Goal: Navigation & Orientation: Find specific page/section

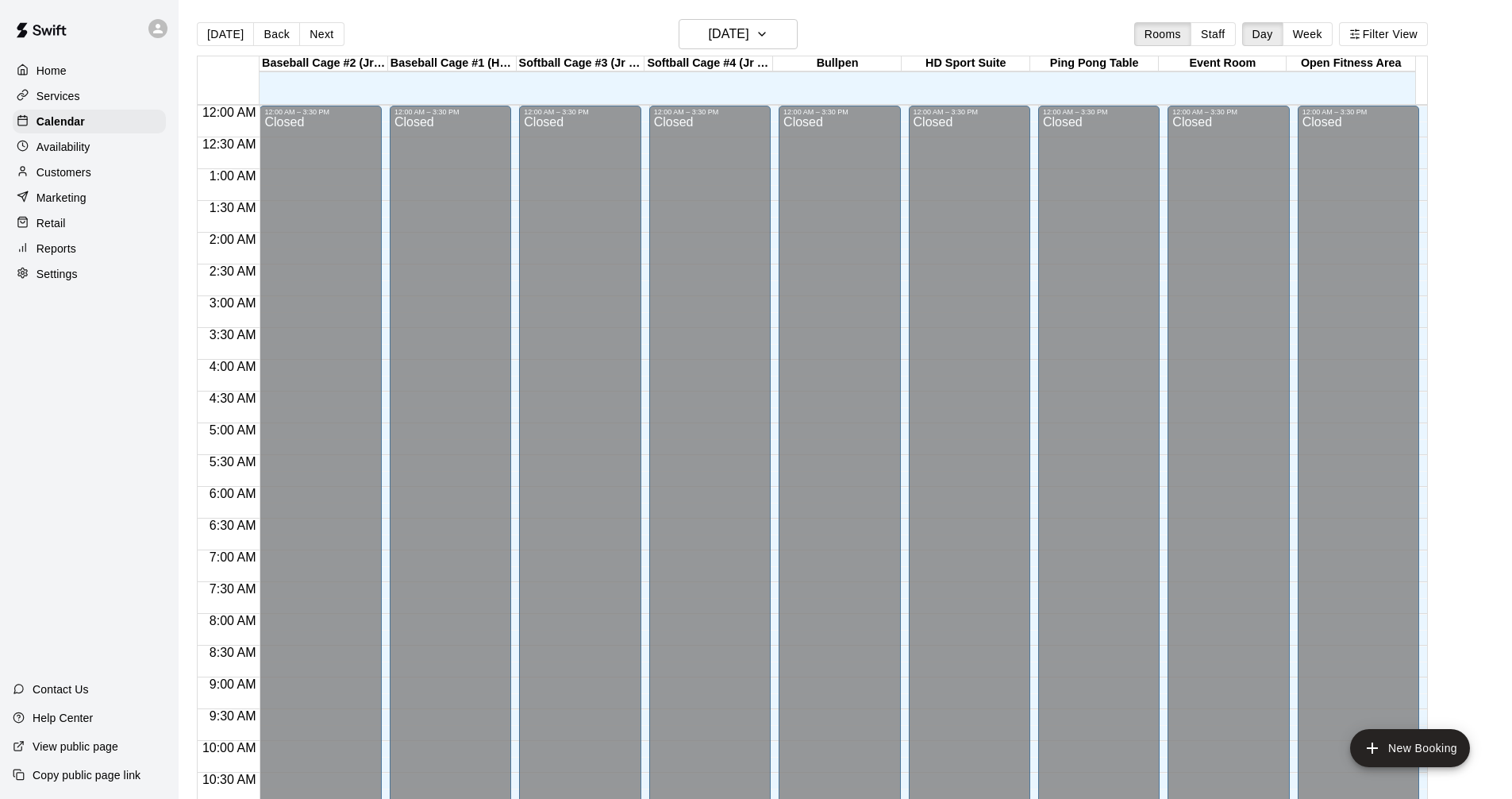
scroll to position [765, 0]
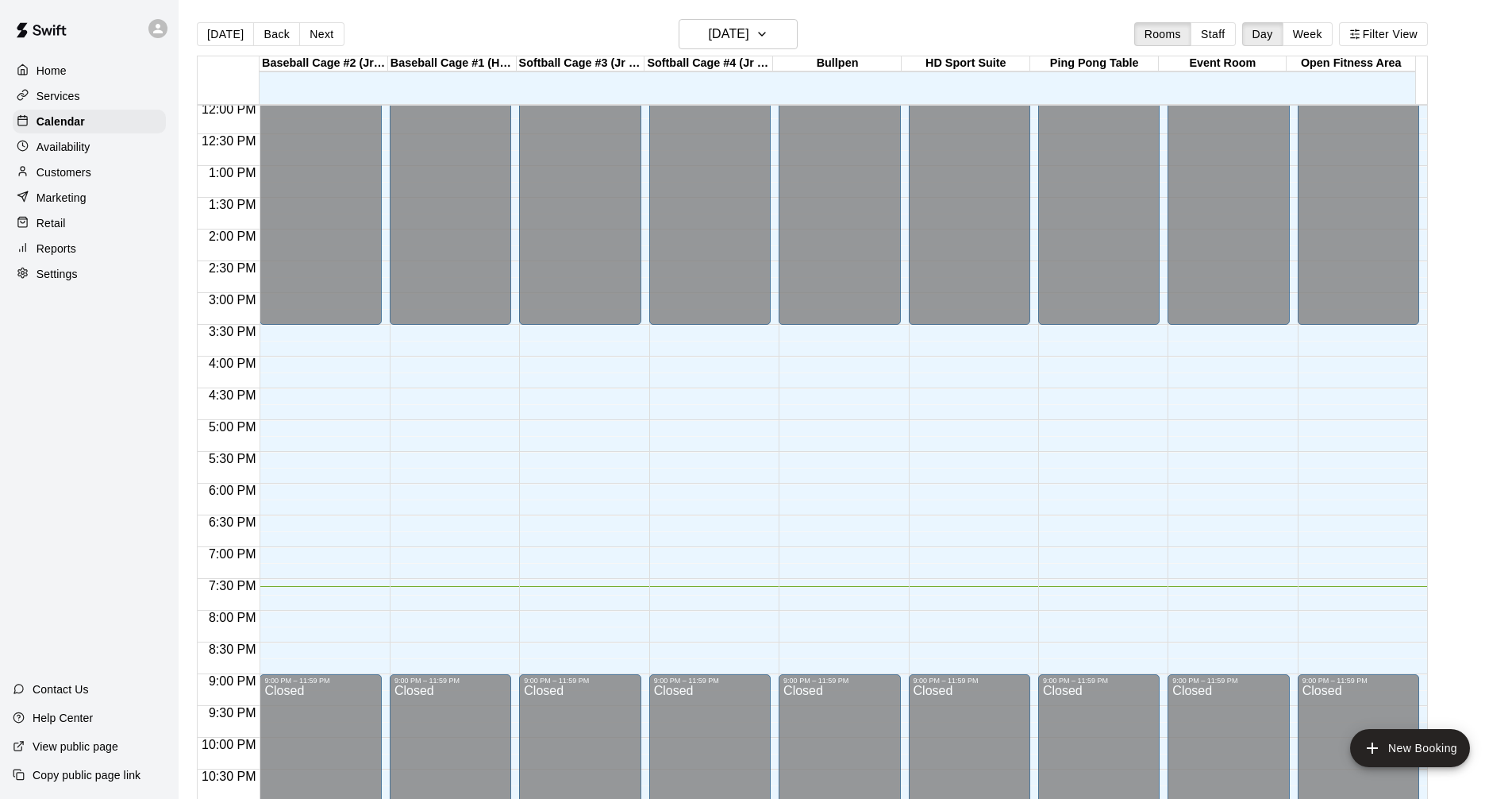
click at [84, 147] on p "Availability" at bounding box center [64, 146] width 54 height 16
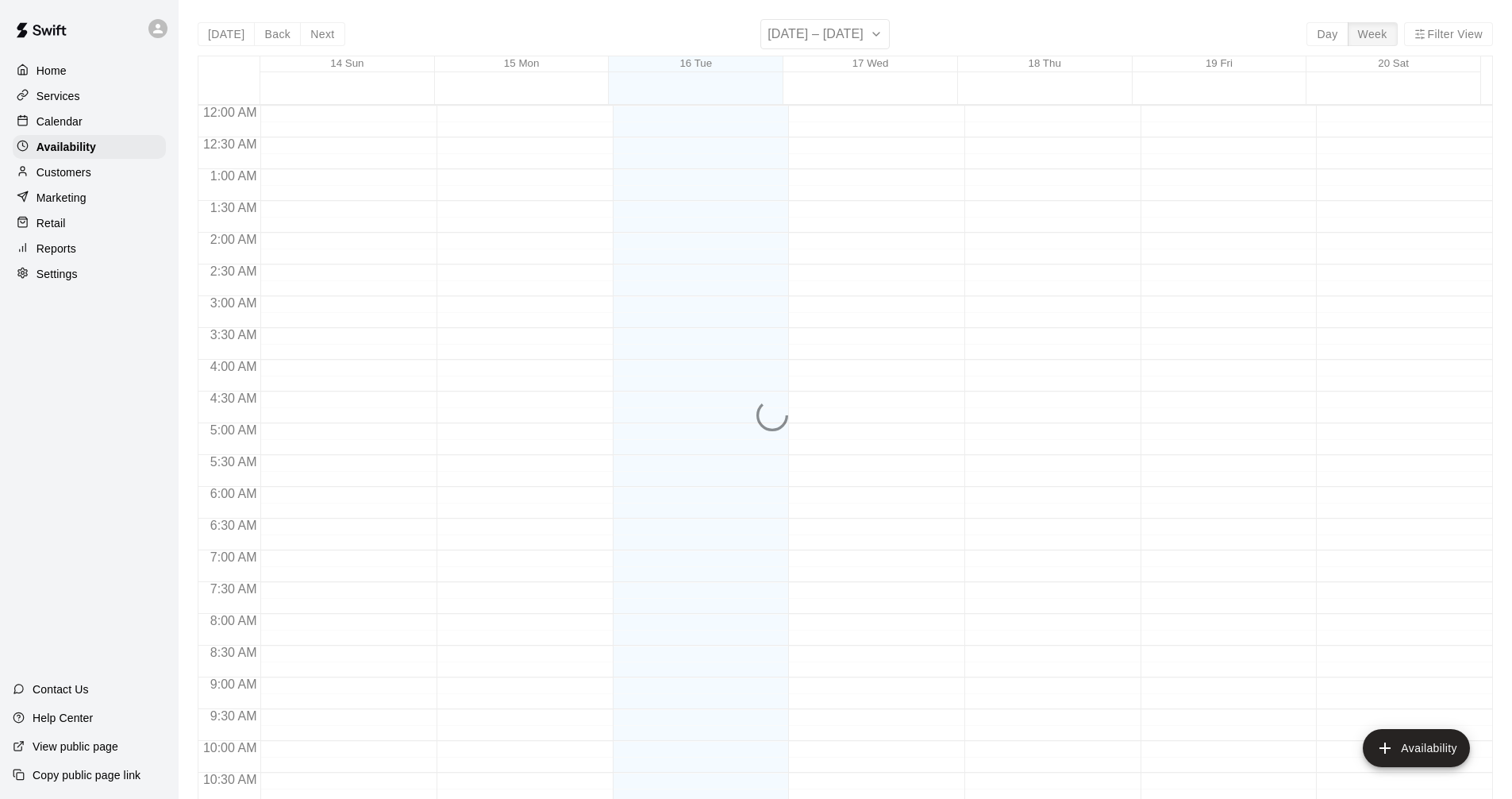
scroll to position [814, 0]
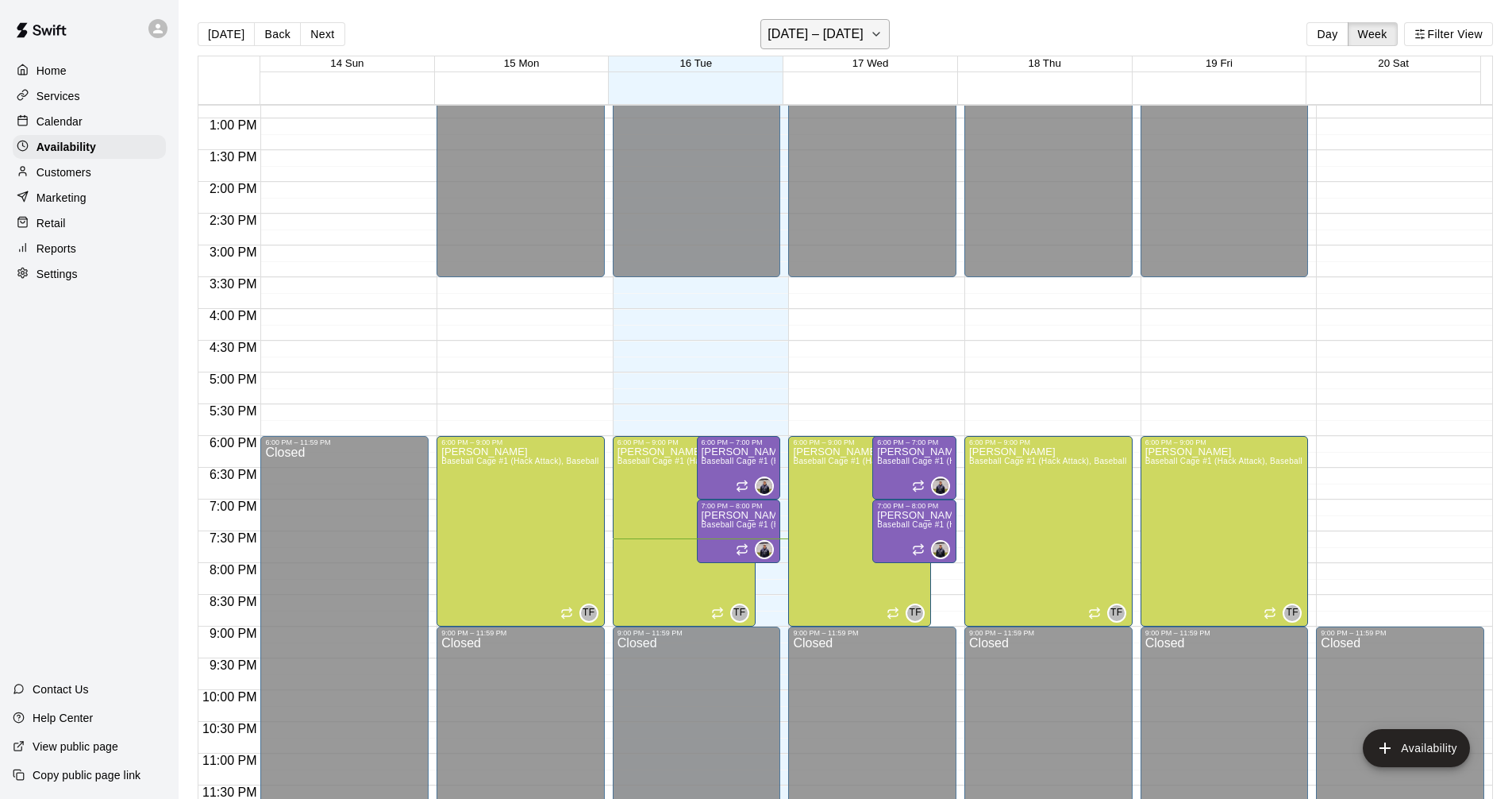
click at [826, 31] on h6 "[DATE] – [DATE]" at bounding box center [815, 34] width 96 height 22
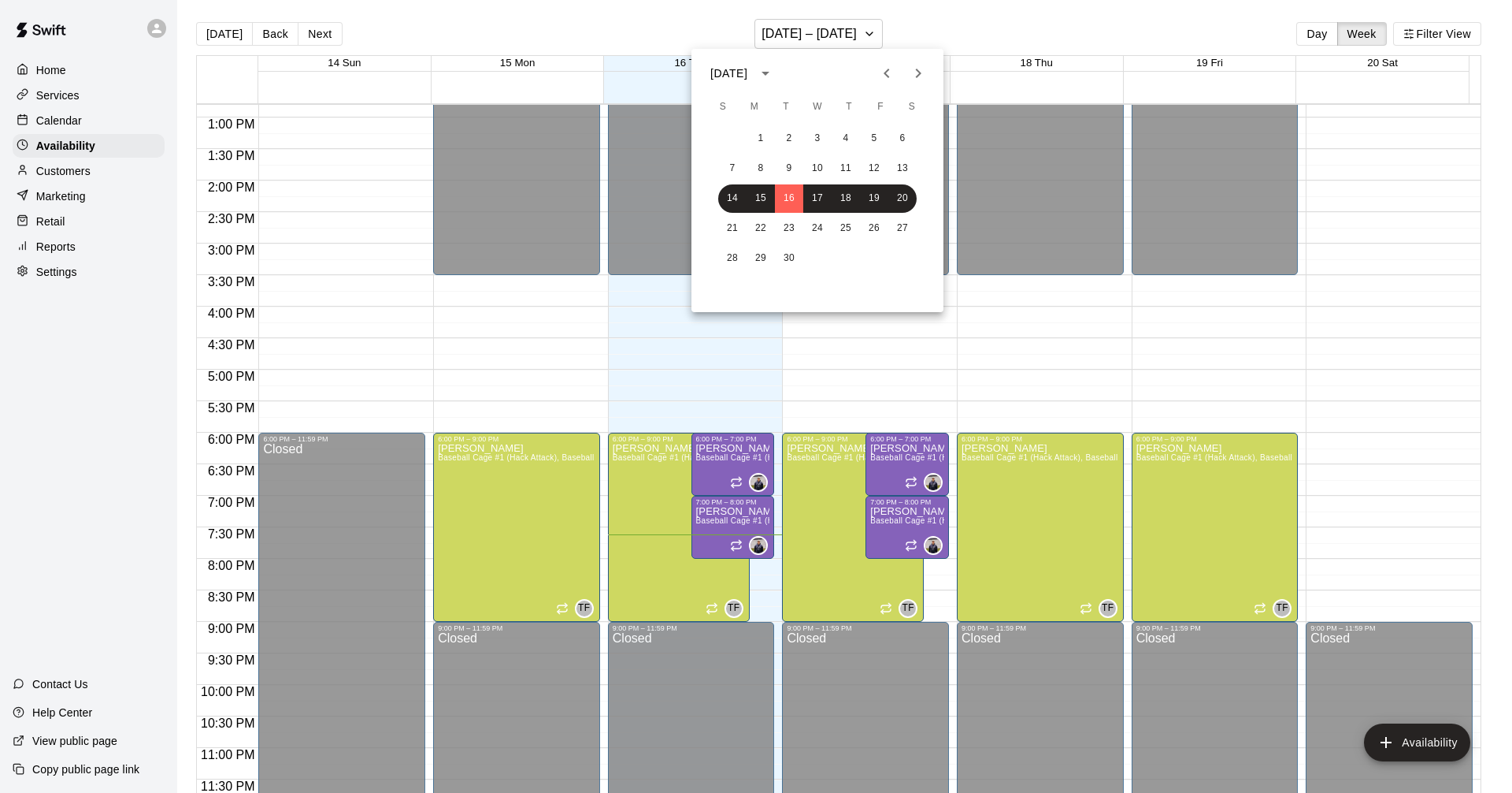
drag, startPoint x: 911, startPoint y: 73, endPoint x: 887, endPoint y: 102, distance: 37.6
click at [912, 73] on icon "Next month" at bounding box center [917, 73] width 19 height 19
click at [813, 137] on button "1" at bounding box center [817, 138] width 28 height 28
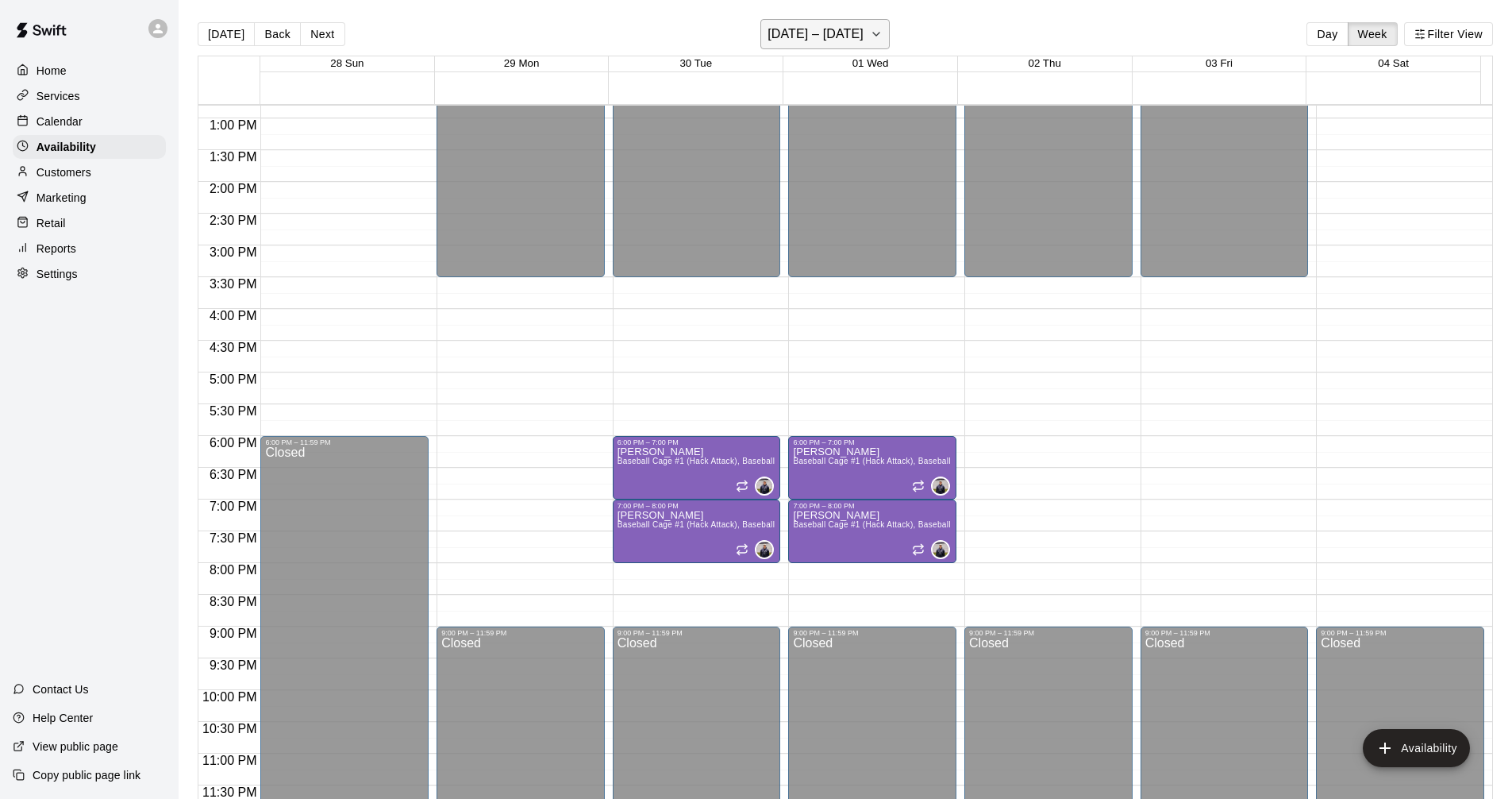
click at [882, 38] on icon "button" at bounding box center [877, 34] width 13 height 19
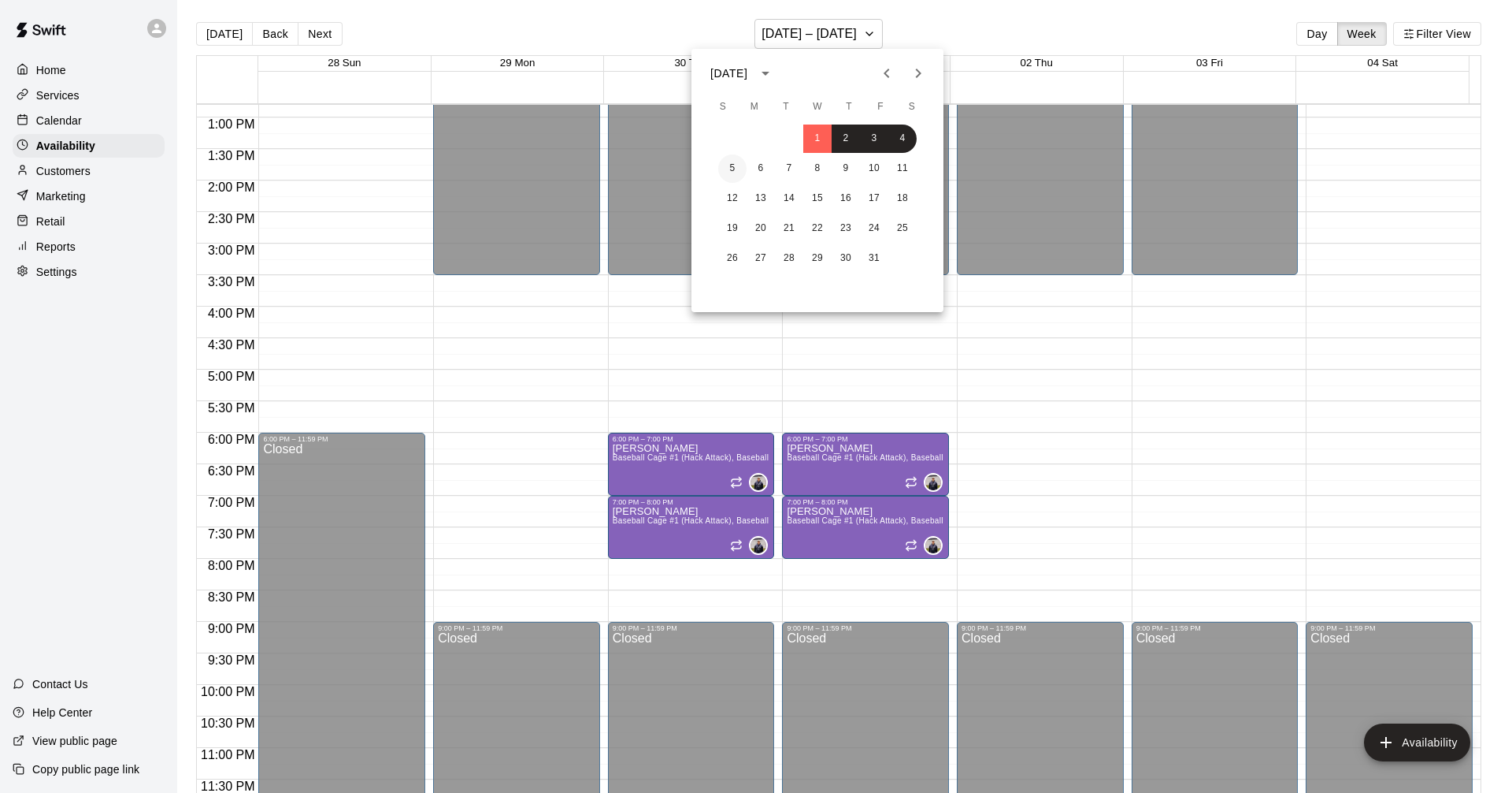
click at [730, 168] on button "5" at bounding box center [732, 168] width 28 height 28
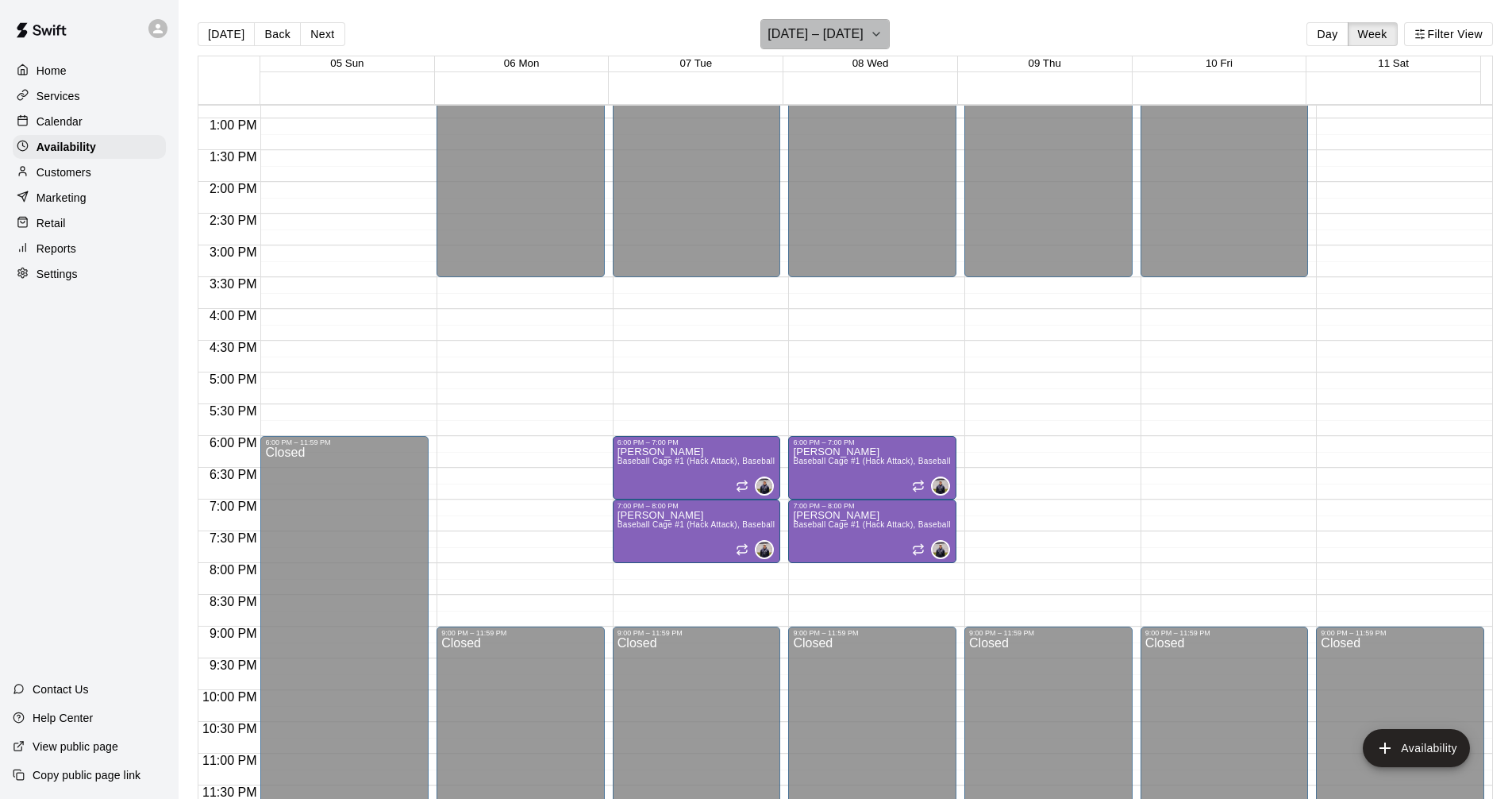
click at [877, 48] on button "[DATE] – [DATE]" at bounding box center [825, 34] width 129 height 30
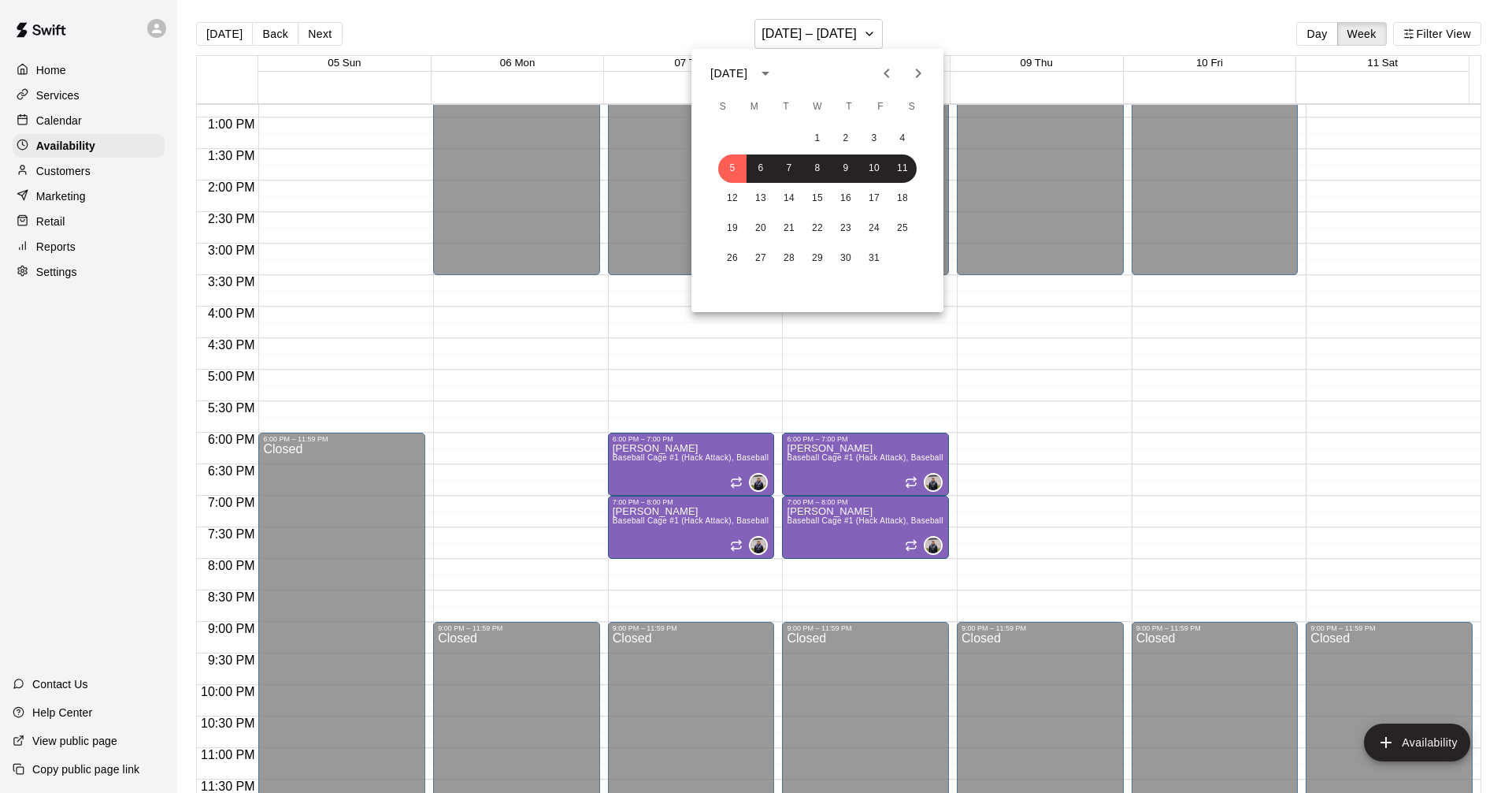
click at [884, 85] on button "Previous month" at bounding box center [887, 73] width 32 height 32
click at [773, 197] on button "15" at bounding box center [760, 198] width 28 height 28
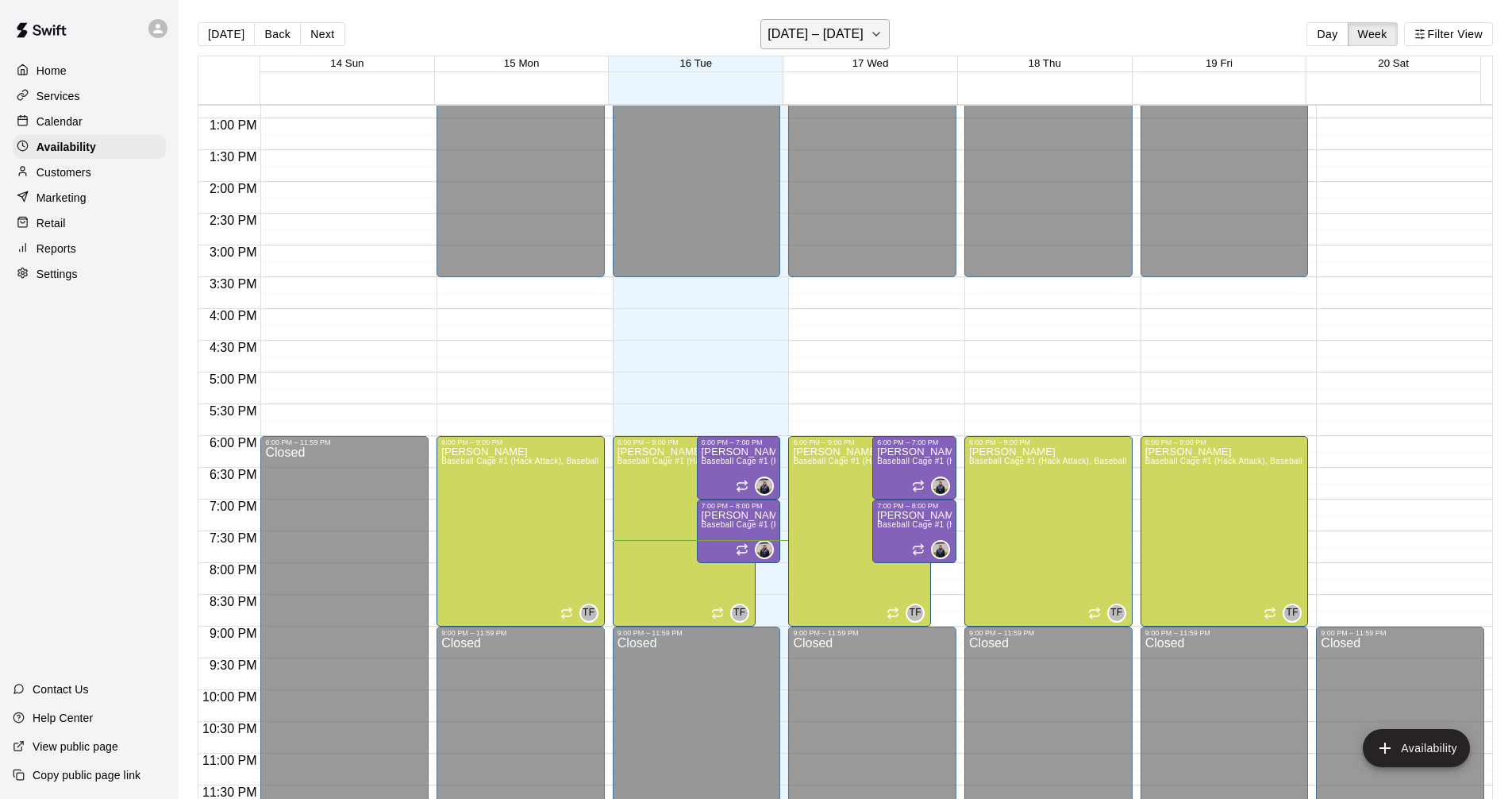
click at [882, 37] on icon "button" at bounding box center [877, 34] width 13 height 19
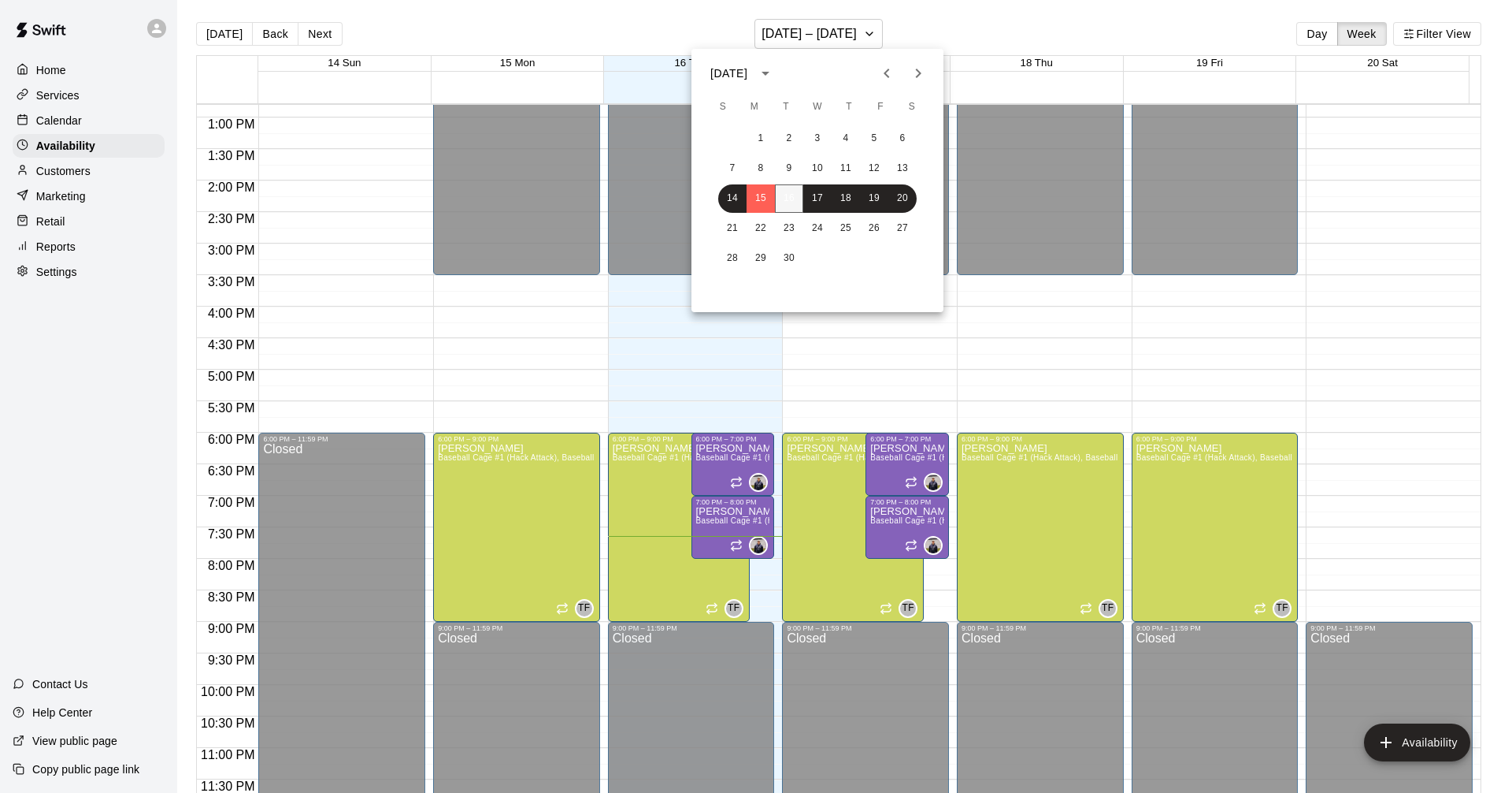
click at [783, 185] on button "16" at bounding box center [788, 198] width 28 height 28
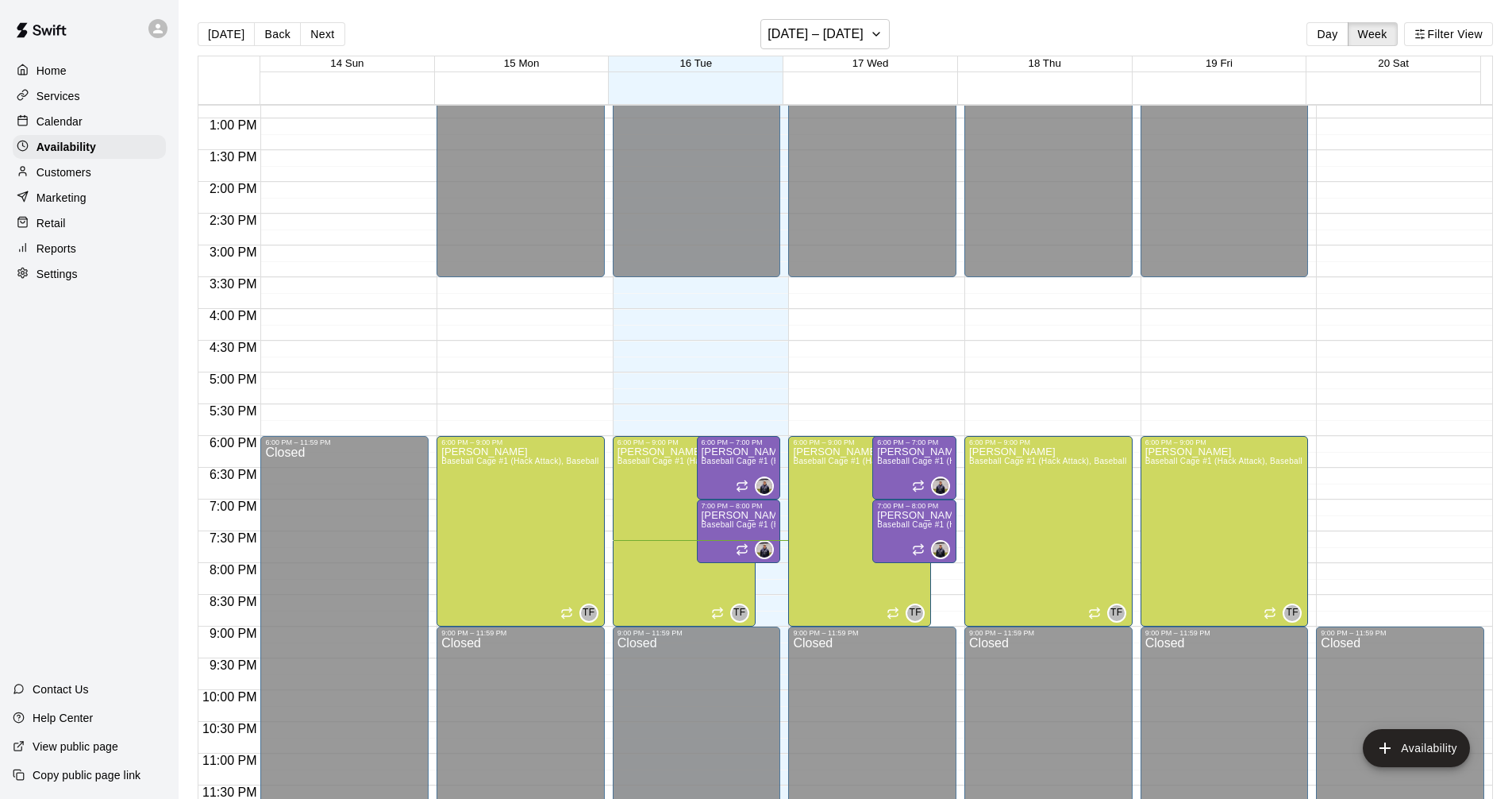
click at [976, 5] on main "[DATE] Back Next [DATE] – [DATE] Day Week Filter View 14 Sun 15 Mon 16 Tue 17 W…" at bounding box center [845, 412] width 1334 height 824
click at [122, 94] on div "Services" at bounding box center [89, 96] width 153 height 24
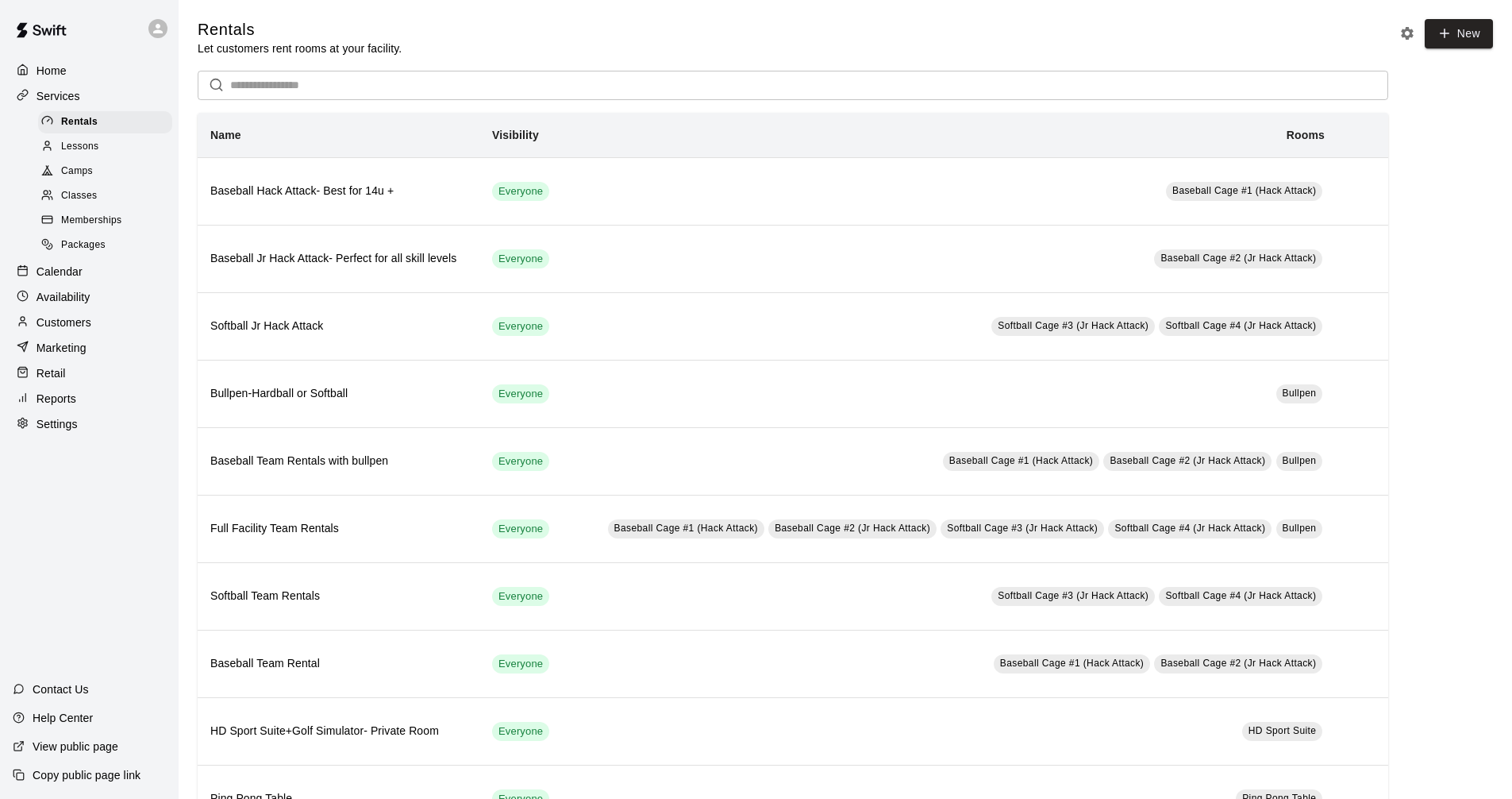
click at [107, 201] on div "Classes" at bounding box center [105, 195] width 134 height 22
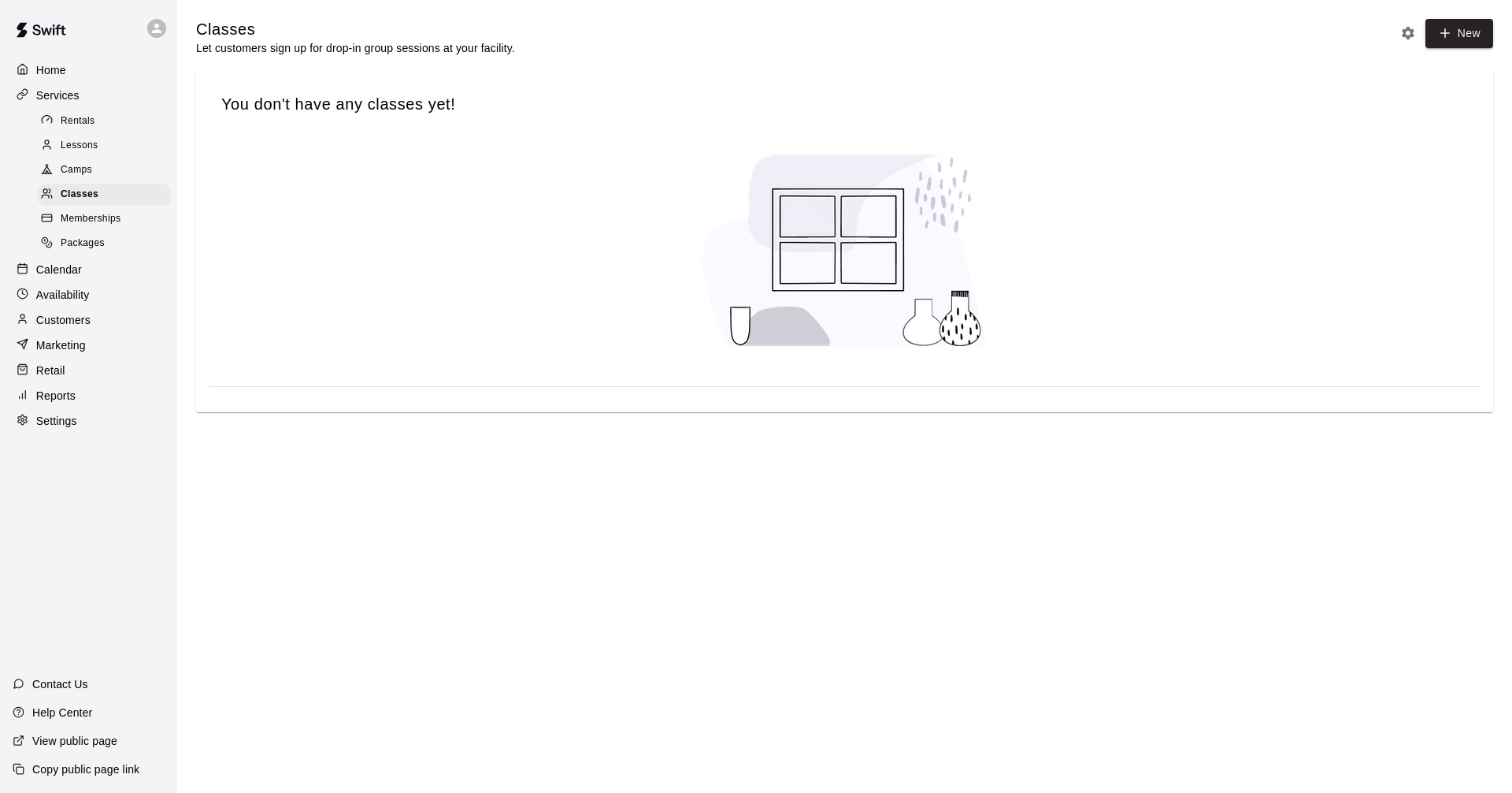
click at [98, 137] on div "Lessons" at bounding box center [105, 145] width 133 height 22
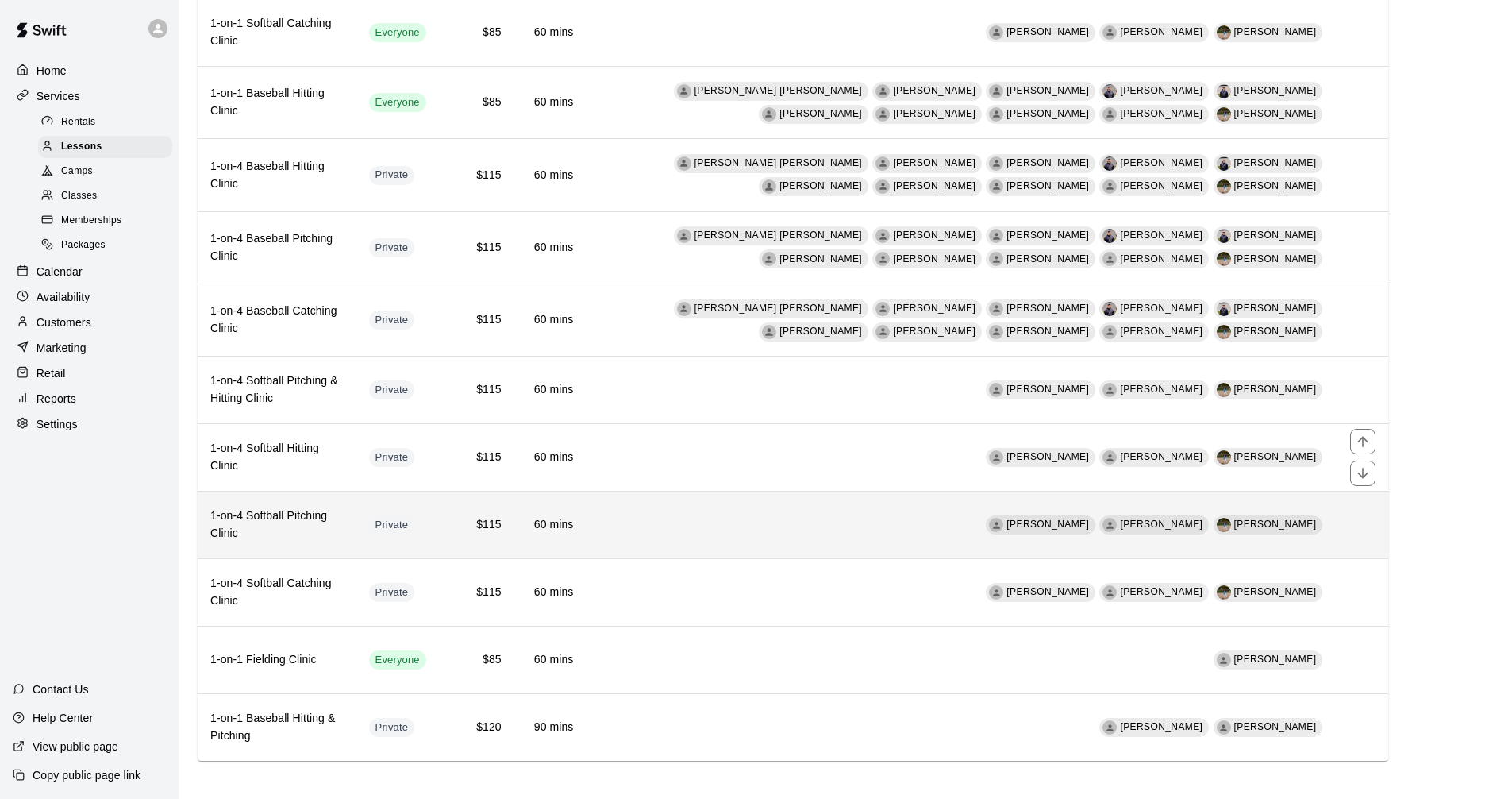
scroll to position [674, 0]
